Goal: Task Accomplishment & Management: Manage account settings

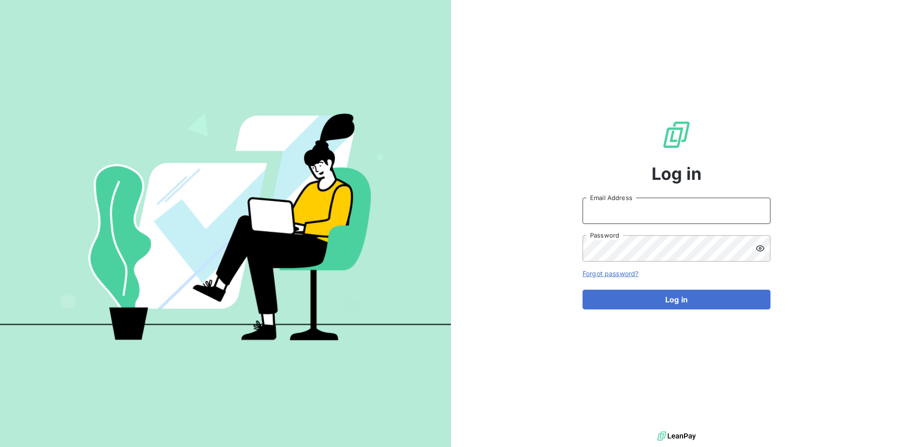
click at [659, 202] on input "Email Address" at bounding box center [677, 211] width 188 height 26
type input "[EMAIL_ADDRESS][PERSON_NAME][DOMAIN_NAME]"
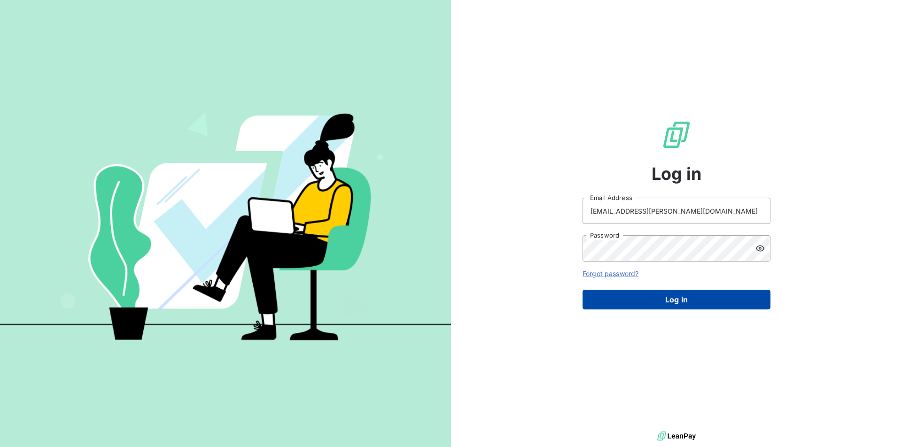
click at [665, 304] on button "Log in" at bounding box center [677, 300] width 188 height 20
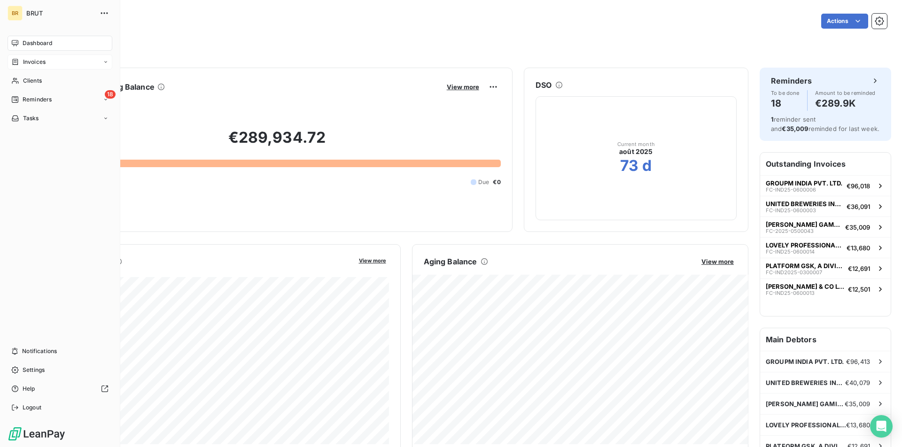
click at [37, 63] on span "Invoices" at bounding box center [34, 62] width 23 height 8
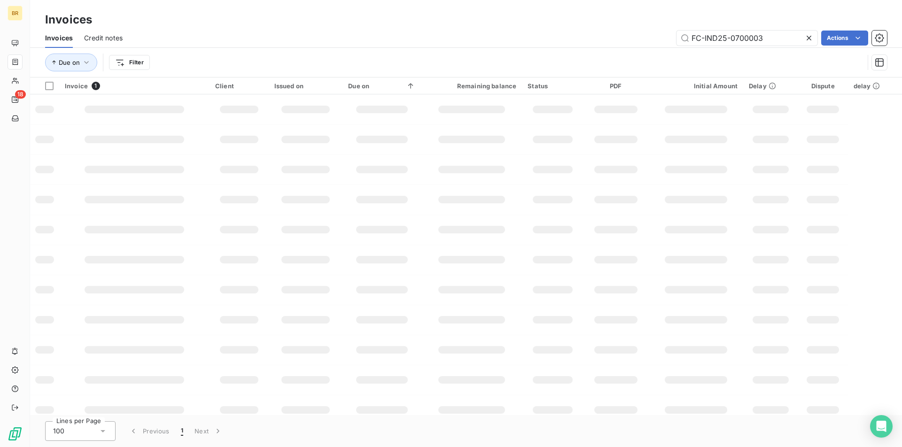
type input "FC-IND25-0700003"
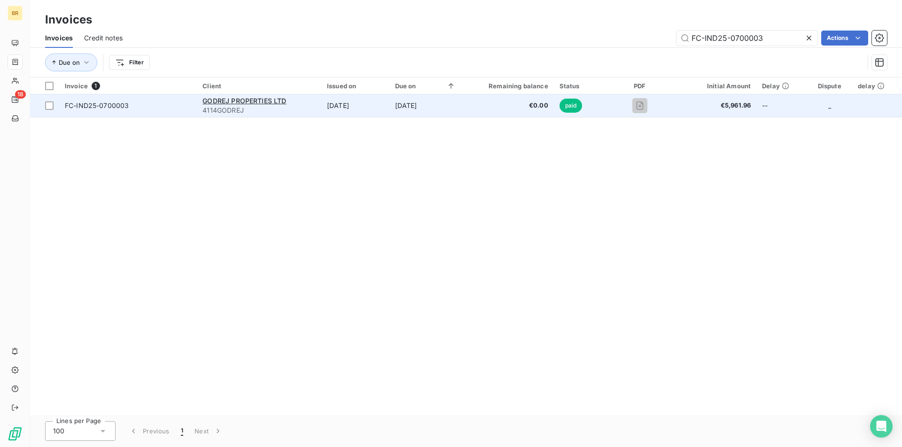
click at [386, 110] on td "Jul 16, 2025" at bounding box center [355, 105] width 68 height 23
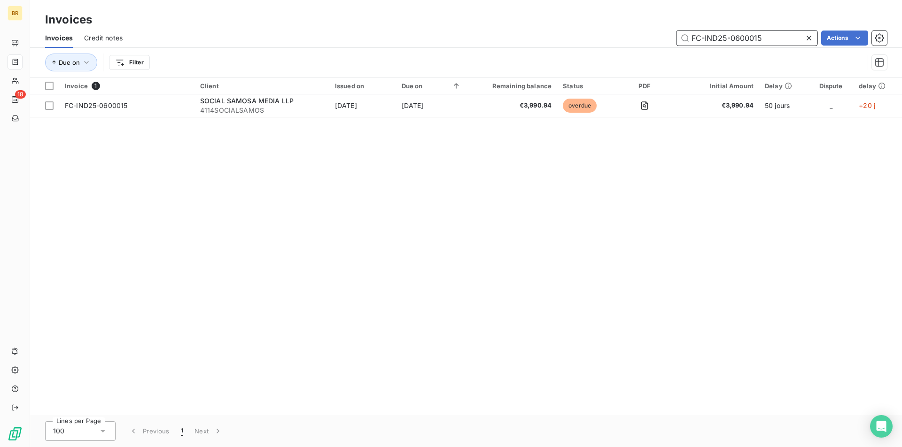
paste input "6"
paste input "7"
type input "FC-IND25-0600017"
